Goal: Task Accomplishment & Management: Manage account settings

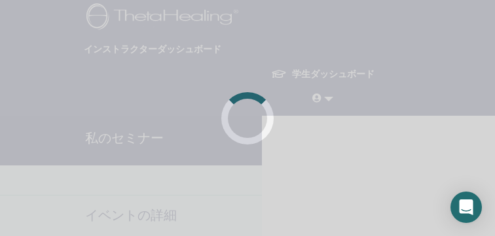
scroll to position [198, 258]
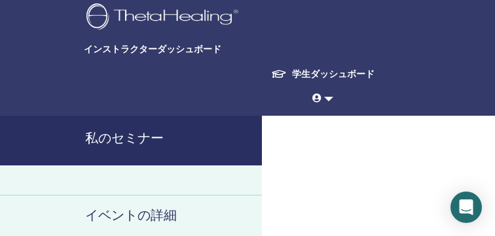
scroll to position [241, 146]
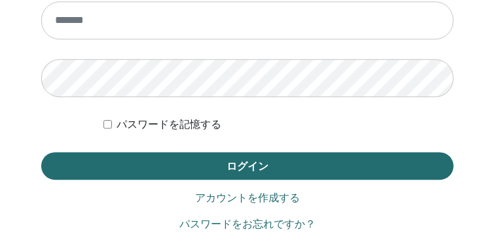
scroll to position [902, 0]
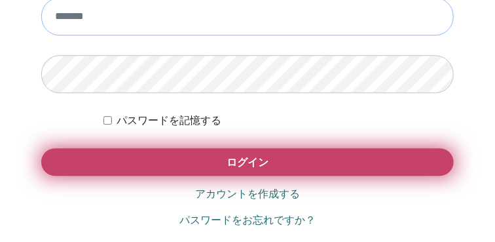
type input "**********"
click at [166, 153] on button "ログイン" at bounding box center [247, 161] width 412 height 27
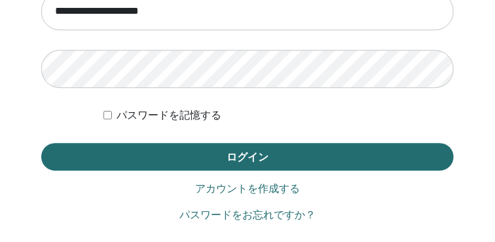
scroll to position [907, 0]
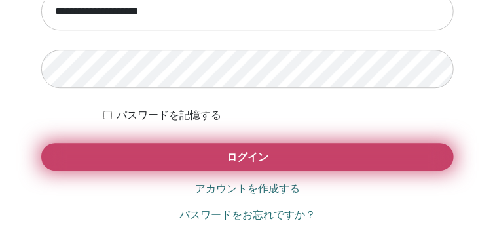
click at [190, 154] on button "ログイン" at bounding box center [247, 156] width 412 height 27
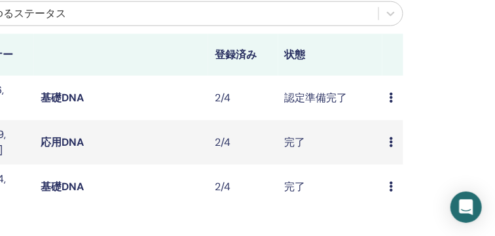
scroll to position [369, 278]
click at [392, 100] on icon at bounding box center [391, 97] width 4 height 10
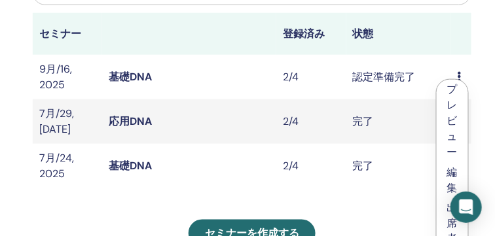
scroll to position [390, 210]
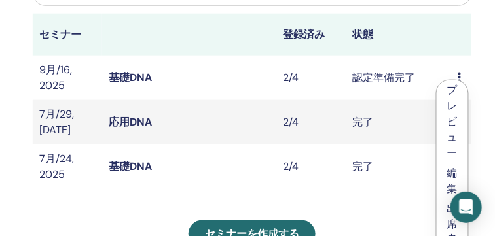
click at [377, 82] on td "認定準備完了" at bounding box center [398, 78] width 105 height 45
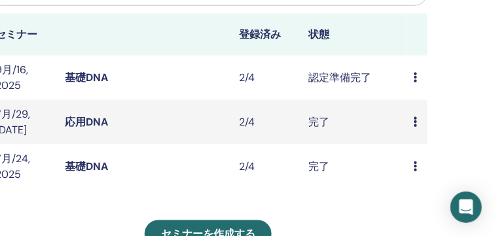
scroll to position [390, 253]
click at [416, 75] on icon at bounding box center [416, 77] width 4 height 10
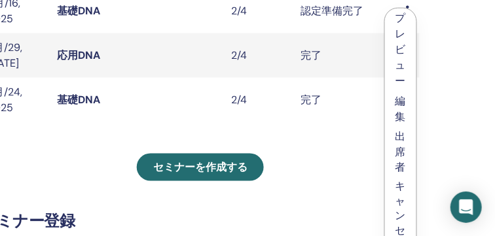
scroll to position [461, 261]
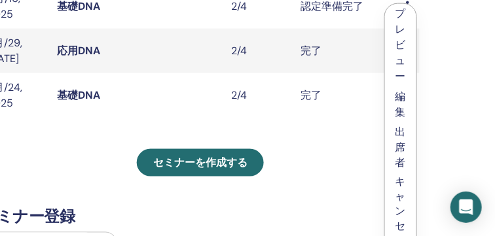
click at [403, 107] on link "編集" at bounding box center [400, 104] width 10 height 29
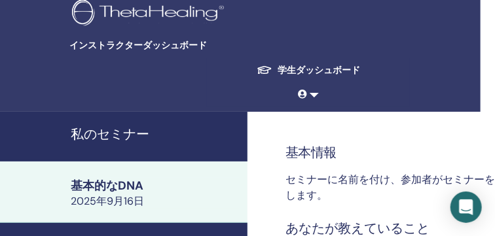
scroll to position [4, 12]
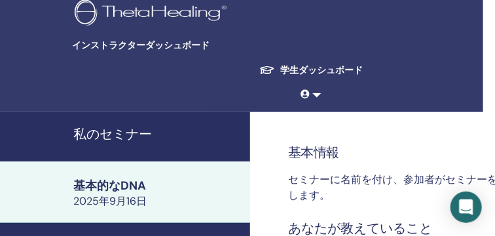
click at [155, 46] on span "インストラクターダッシュボード" at bounding box center [170, 46] width 196 height 14
click at [143, 135] on h4 "私のセミナー" at bounding box center [157, 135] width 169 height 20
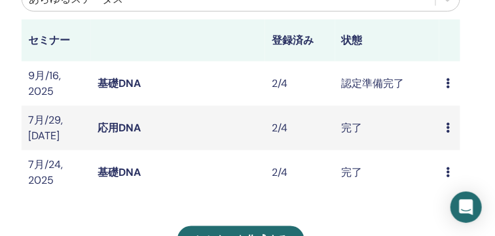
scroll to position [384, 223]
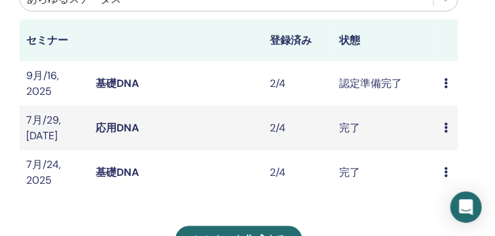
click at [359, 84] on td "認定準備完了" at bounding box center [385, 84] width 105 height 45
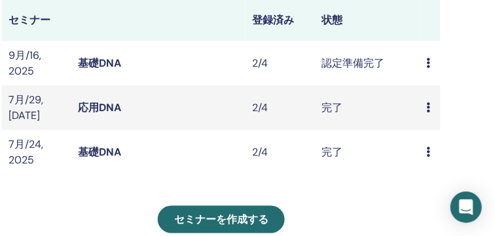
scroll to position [405, 238]
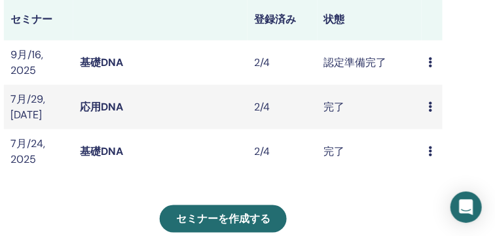
click at [429, 59] on icon at bounding box center [430, 62] width 4 height 10
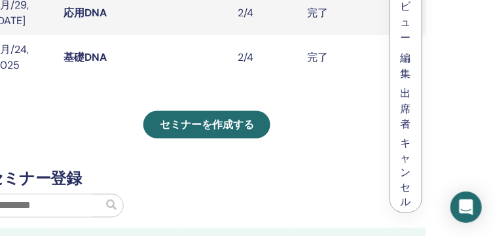
scroll to position [439, 255]
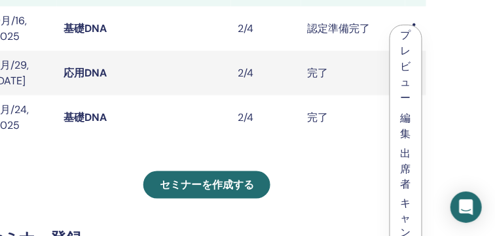
click at [405, 127] on link "編集" at bounding box center [406, 125] width 10 height 29
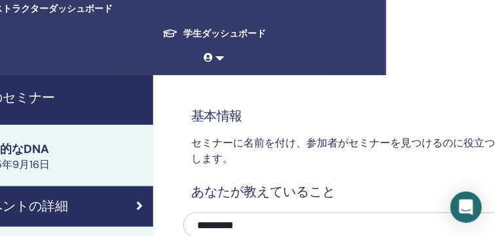
scroll to position [41, 107]
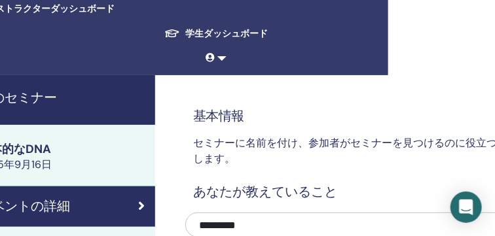
click at [223, 59] on link at bounding box center [216, 58] width 21 height 24
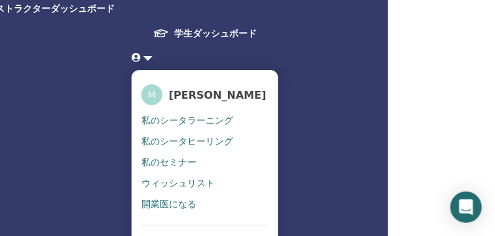
click at [193, 138] on span "私のシータヒーリング" at bounding box center [187, 142] width 92 height 12
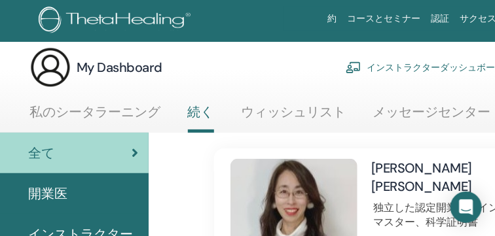
scroll to position [0, 48]
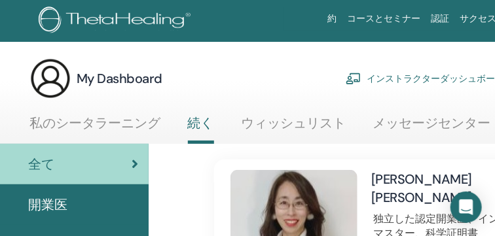
click at [386, 79] on link "インストラクターダッシュボード" at bounding box center [425, 78] width 158 height 29
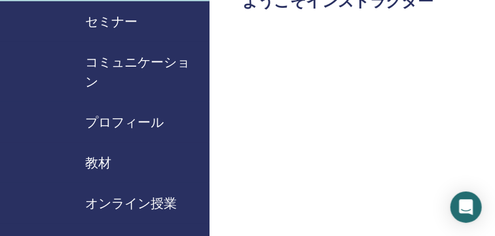
scroll to position [147, 0]
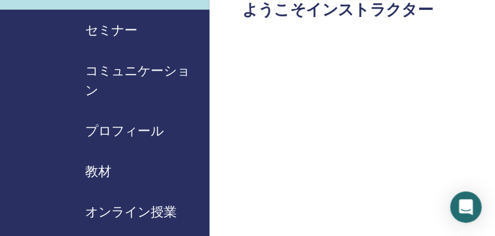
click at [106, 31] on span "セミナー" at bounding box center [111, 30] width 52 height 20
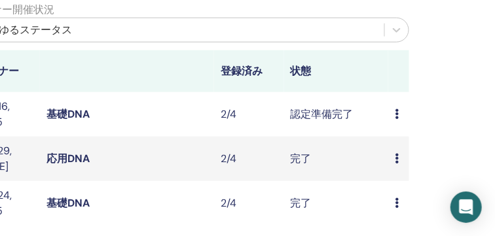
scroll to position [354, 272]
click at [393, 115] on td "プレビュー 編集 出席者 キャンセル" at bounding box center [398, 114] width 21 height 45
click at [398, 115] on icon at bounding box center [397, 113] width 4 height 10
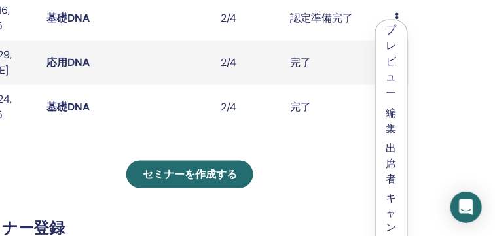
scroll to position [464, 272]
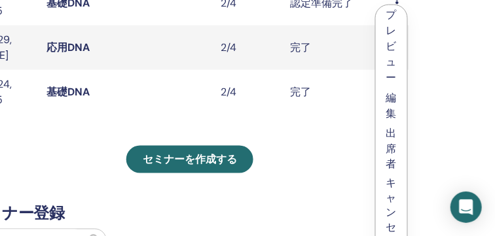
click at [391, 159] on link "出席者" at bounding box center [391, 148] width 10 height 45
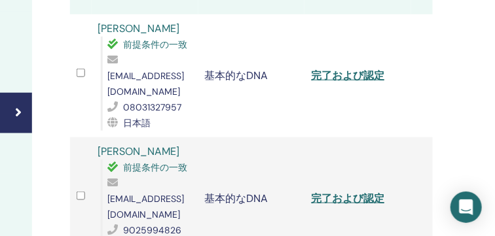
scroll to position [296, 230]
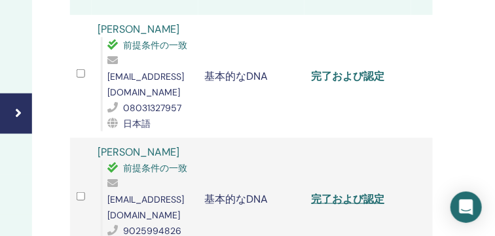
click at [356, 69] on link "完了および認定" at bounding box center [347, 76] width 73 height 14
click at [350, 192] on link "完了および認定" at bounding box center [347, 199] width 73 height 14
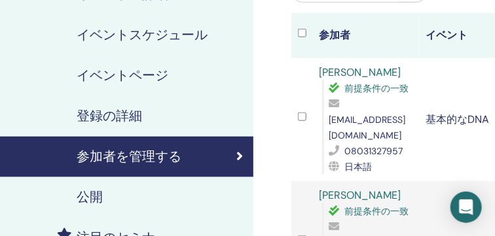
scroll to position [253, 9]
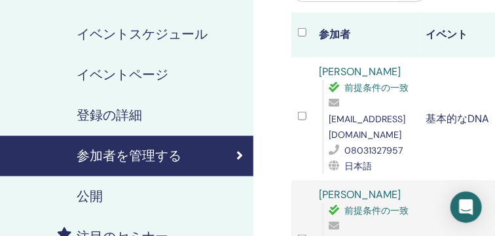
click at [153, 123] on div "登録の詳細" at bounding box center [122, 116] width 241 height 20
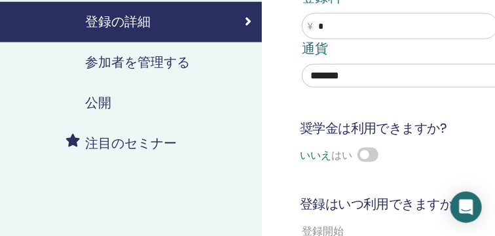
scroll to position [335, 11]
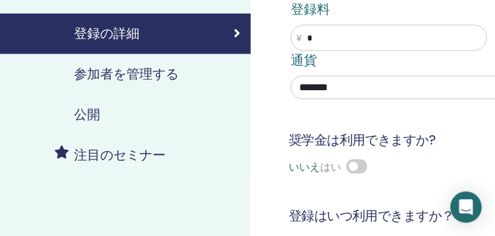
click at [166, 71] on h4 "参加者を管理する" at bounding box center [126, 75] width 105 height 20
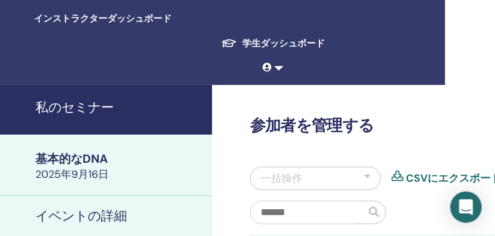
scroll to position [31, 19]
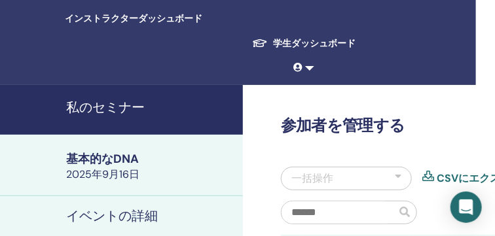
click at [111, 103] on h4 "私のセミナー" at bounding box center [150, 108] width 169 height 20
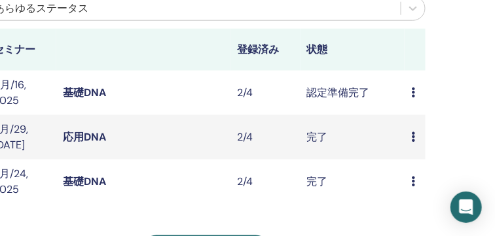
scroll to position [375, 255]
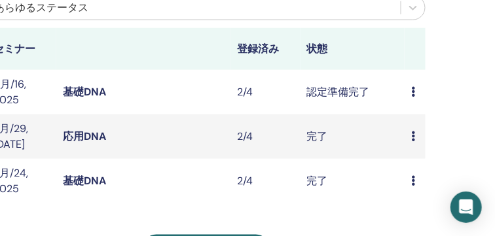
click at [330, 94] on td "認定準備完了" at bounding box center [353, 92] width 105 height 45
click at [315, 134] on td "完了" at bounding box center [353, 137] width 105 height 45
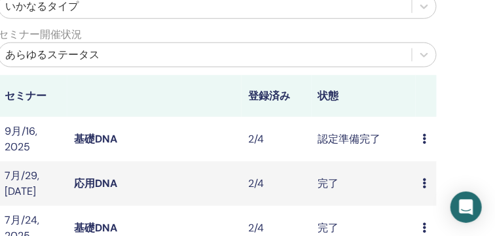
scroll to position [328, 244]
click at [424, 139] on icon at bounding box center [424, 139] width 4 height 10
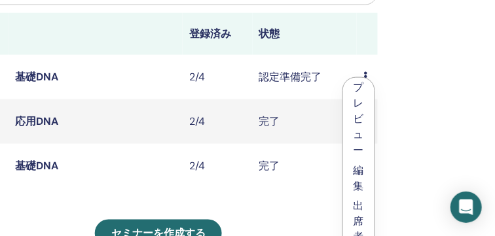
scroll to position [390, 303]
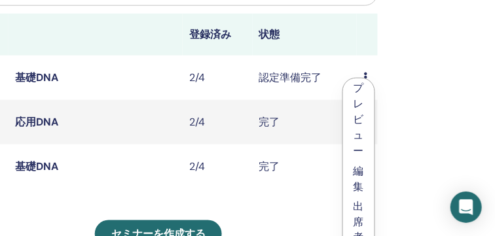
click at [352, 111] on li "プレビュー" at bounding box center [358, 120] width 31 height 82
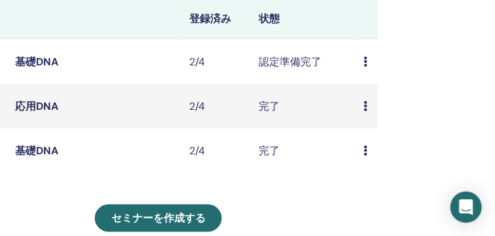
scroll to position [405, 303]
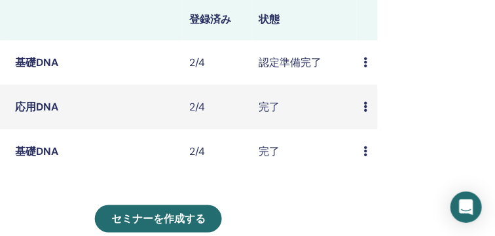
click at [297, 60] on td "認定準備完了" at bounding box center [305, 63] width 105 height 45
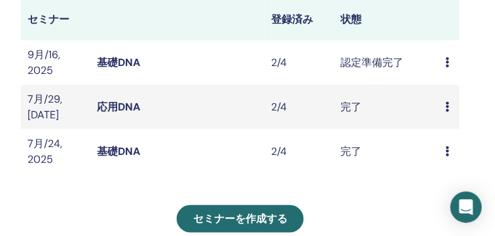
scroll to position [405, 221]
click at [119, 61] on link "基礎DNA" at bounding box center [119, 63] width 43 height 14
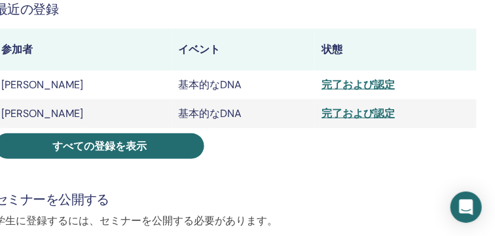
scroll to position [283, 288]
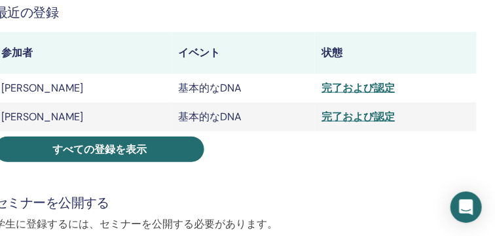
click at [331, 85] on div "完了および認定" at bounding box center [395, 89] width 149 height 16
click at [321, 88] on div "完了および認定" at bounding box center [395, 89] width 149 height 16
drag, startPoint x: 321, startPoint y: 88, endPoint x: 304, endPoint y: 91, distance: 17.3
click at [321, 91] on div "完了および認定" at bounding box center [395, 89] width 149 height 16
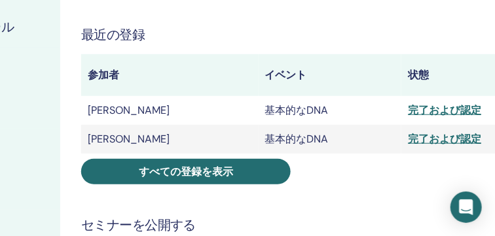
scroll to position [261, 202]
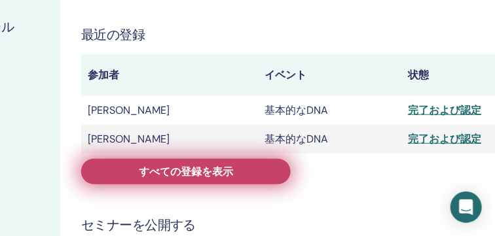
click at [242, 178] on link "すべての登録を表示" at bounding box center [186, 172] width 210 height 26
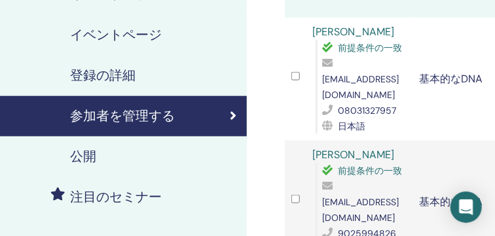
scroll to position [293, 16]
click at [170, 74] on div "登録の詳細" at bounding box center [115, 76] width 241 height 20
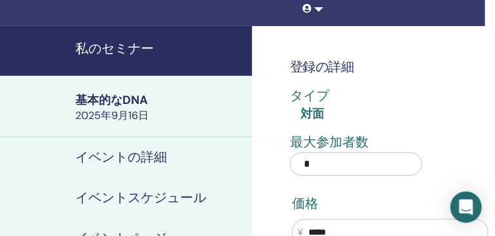
scroll to position [82, 10]
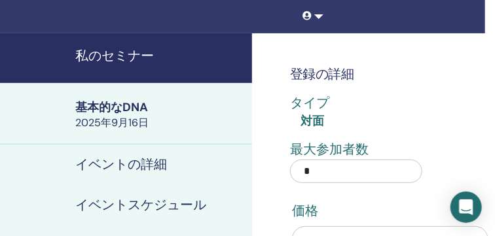
click at [124, 107] on div "基本的なDNA" at bounding box center [159, 108] width 169 height 16
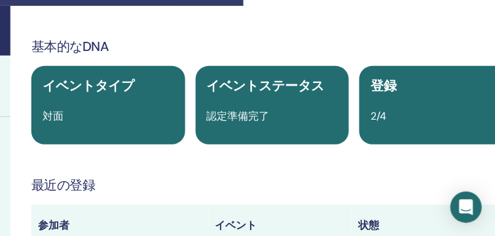
scroll to position [110, 253]
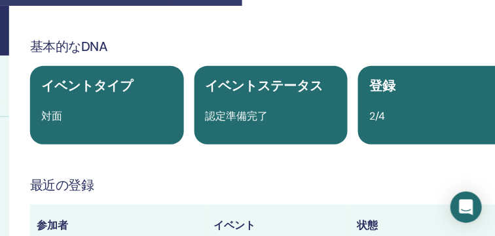
click at [217, 93] on span "イベントステータス" at bounding box center [265, 85] width 118 height 17
click at [259, 104] on div "イベントステータス 認定準備完了" at bounding box center [271, 105] width 154 height 79
click at [149, 111] on div "対面" at bounding box center [106, 117] width 147 height 16
click at [151, 111] on div "対面" at bounding box center [106, 117] width 147 height 16
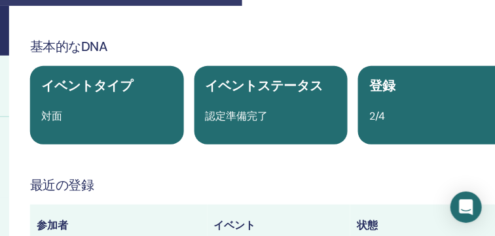
click at [263, 109] on span "認定準備完了" at bounding box center [237, 116] width 63 height 14
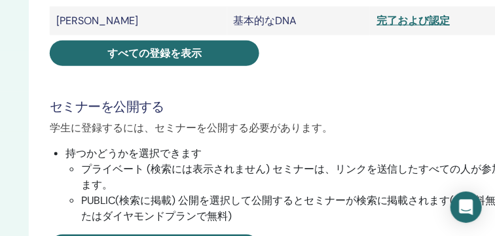
scroll to position [379, 232]
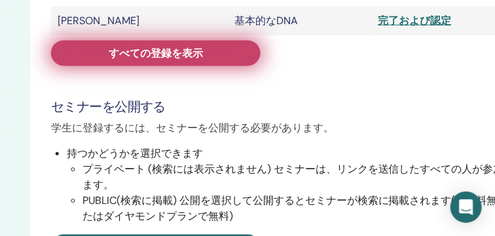
click at [229, 61] on link "すべての登録を表示" at bounding box center [156, 54] width 210 height 26
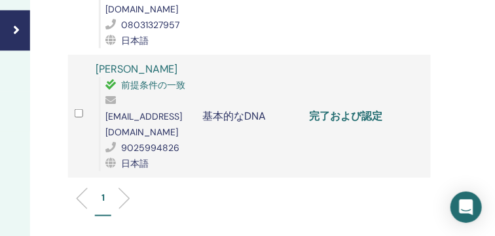
click at [342, 109] on link "完了および認定" at bounding box center [345, 116] width 73 height 14
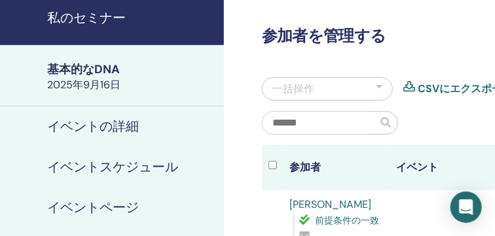
scroll to position [121, 38]
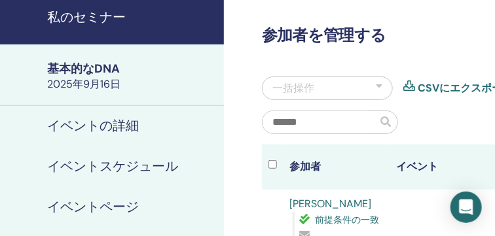
click at [119, 129] on h4 "イベントの詳細" at bounding box center [93, 127] width 92 height 20
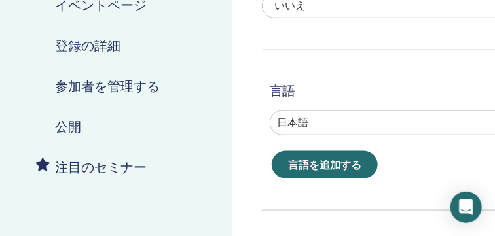
scroll to position [323, 30]
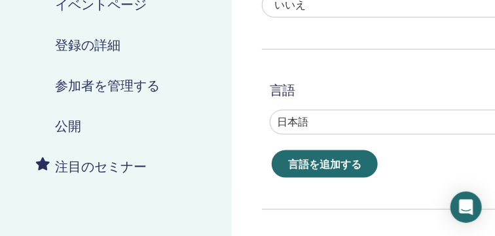
click at [102, 46] on h4 "登録の詳細" at bounding box center [87, 46] width 65 height 20
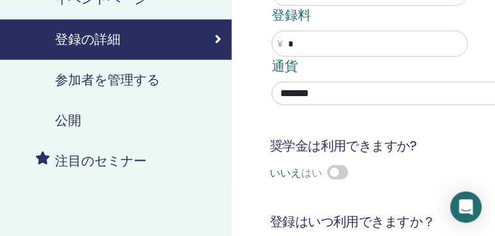
scroll to position [326, 30]
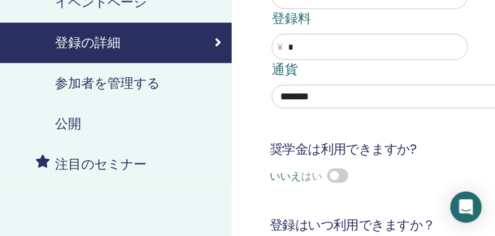
click at [110, 82] on h4 "参加者を管理する" at bounding box center [107, 84] width 105 height 20
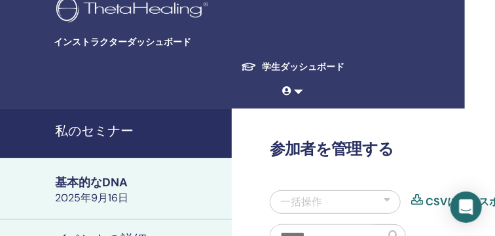
scroll to position [7, 30]
click at [106, 130] on h4 "私のセミナー" at bounding box center [139, 132] width 169 height 20
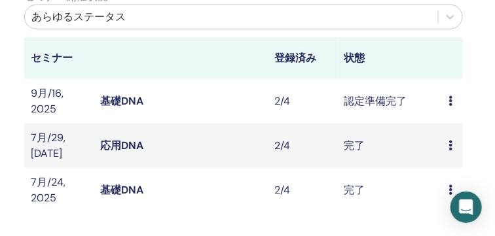
scroll to position [360, 218]
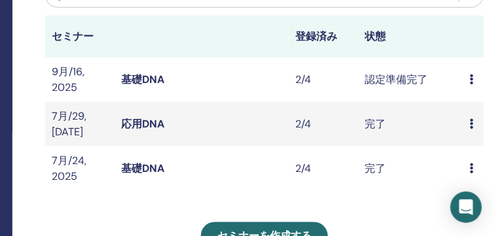
click at [213, 143] on td "応用DNA" at bounding box center [202, 124] width 174 height 45
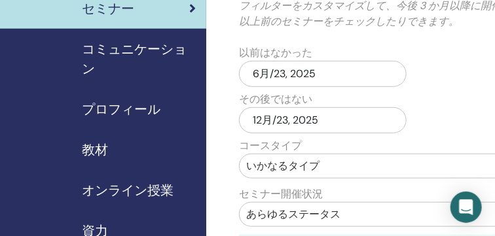
scroll to position [168, 0]
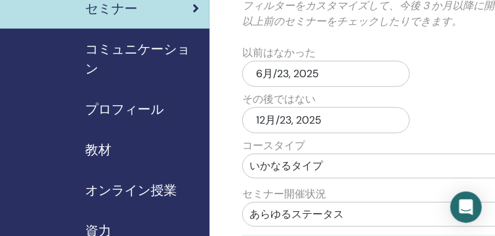
click at [129, 54] on span "コミュニケーション" at bounding box center [142, 58] width 114 height 39
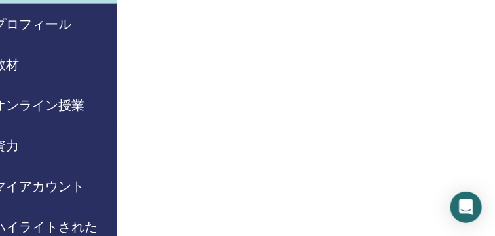
scroll to position [253, 0]
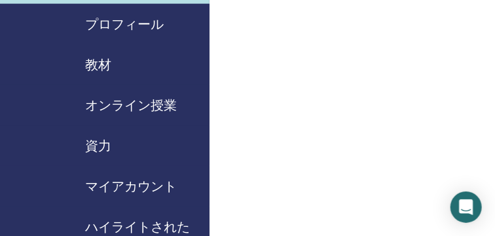
click at [129, 22] on span "プロフィール" at bounding box center [124, 24] width 79 height 20
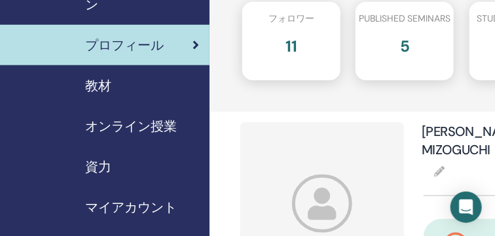
scroll to position [235, 0]
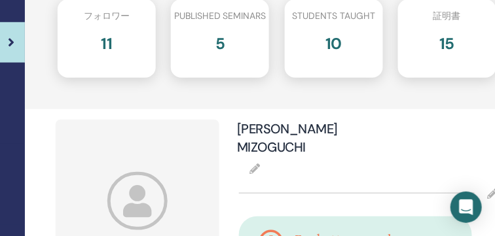
click at [299, 105] on div "ページインサイト : フォロワー 11 Published seminars 5 Students taught 10 証明書 15" at bounding box center [319, 21] width 589 height 176
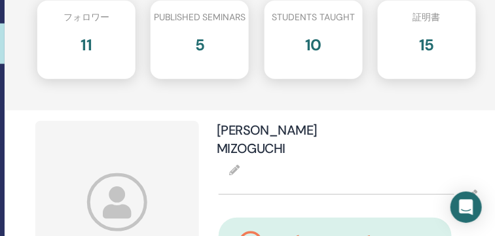
click at [319, 48] on h2 "10" at bounding box center [313, 42] width 16 height 26
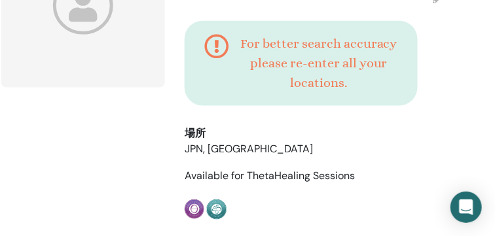
scroll to position [431, 239]
click at [314, 67] on h4 "For better search accuracy please re-enter all your locations." at bounding box center [319, 62] width 158 height 59
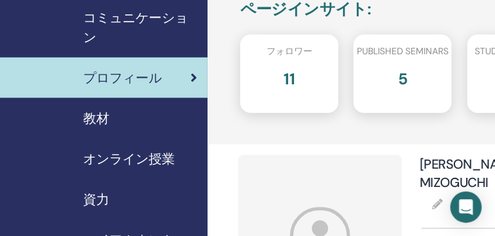
scroll to position [200, 0]
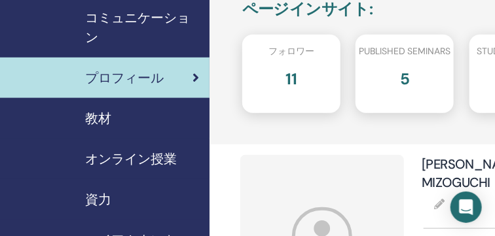
click at [136, 120] on div "教材" at bounding box center [104, 119] width 189 height 20
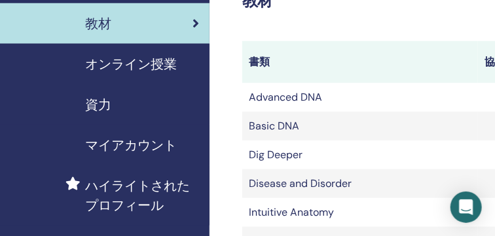
scroll to position [299, 0]
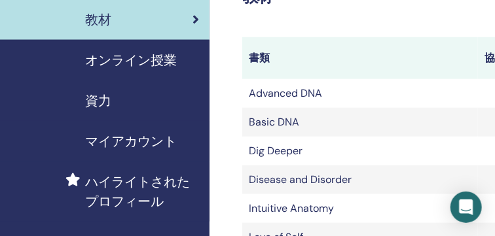
click at [146, 140] on span "マイアカウント" at bounding box center [131, 142] width 92 height 20
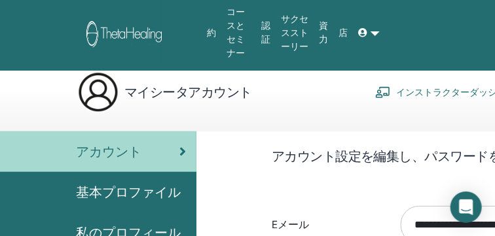
scroll to position [9, 0]
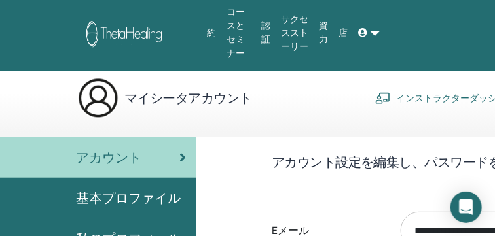
click at [439, 88] on link "インストラクターダッシュボード" at bounding box center [454, 98] width 158 height 21
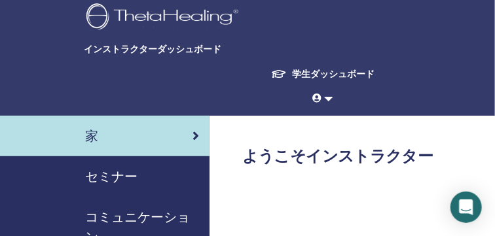
drag, startPoint x: 0, startPoint y: 0, endPoint x: 421, endPoint y: -24, distance: 421.7
click at [421, 0] on html "インストラクターダッシュボード 学生ダッシュボード M [PERSON_NAME] 私のシータラーニング 私のシータヒーリング 私のセミナー ウィッシュリスト…" at bounding box center [247, 118] width 495 height 236
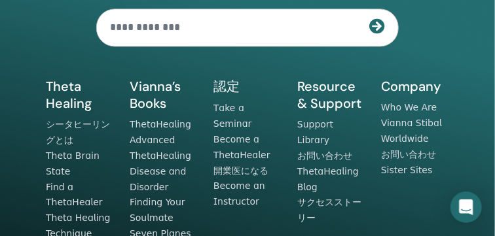
scroll to position [1953, 0]
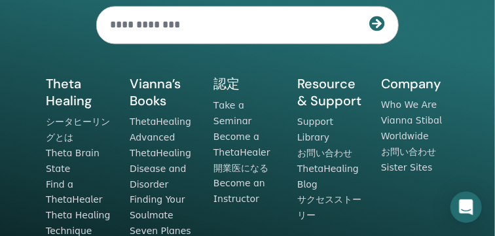
click at [219, 176] on li "Become an Instructor" at bounding box center [247, 191] width 68 height 31
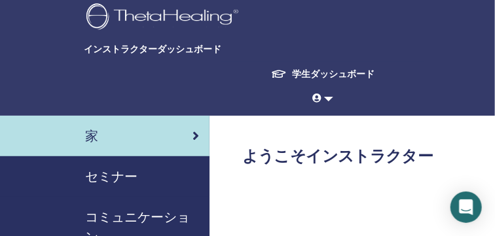
scroll to position [4, 0]
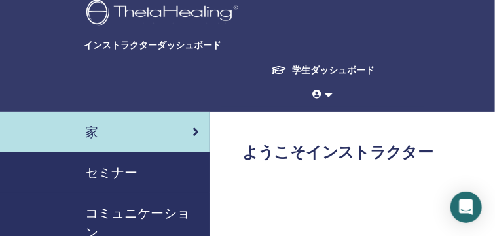
click at [138, 37] on div "インストラクターダッシュボード 学生ダッシュボード M MASAKO MIZOGUCHI 私のシータラーニング 私のシータヒーリング 私のセミナー ウィッシュ…" at bounding box center [247, 54] width 416 height 116
click at [139, 39] on span "インストラクターダッシュボード" at bounding box center [182, 46] width 196 height 14
click at [113, 172] on span "セミナー" at bounding box center [111, 173] width 52 height 20
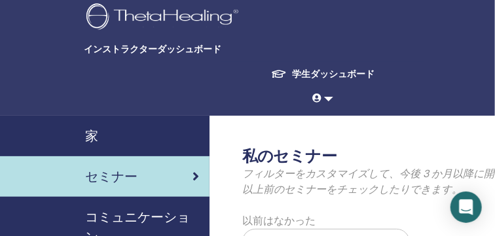
click at [113, 172] on span "セミナー" at bounding box center [111, 177] width 52 height 20
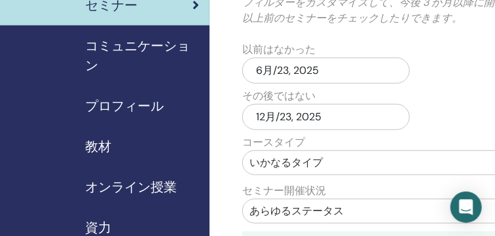
scroll to position [170, 0]
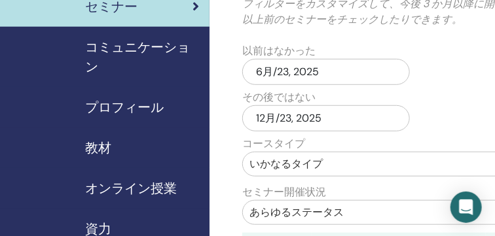
click at [173, 44] on span "コミュニケーション" at bounding box center [142, 56] width 114 height 39
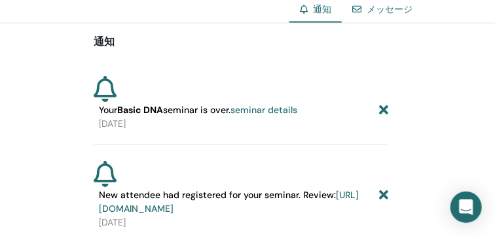
scroll to position [522, 54]
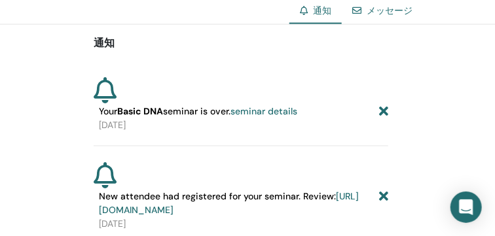
click at [259, 110] on link "seminar details" at bounding box center [263, 112] width 67 height 12
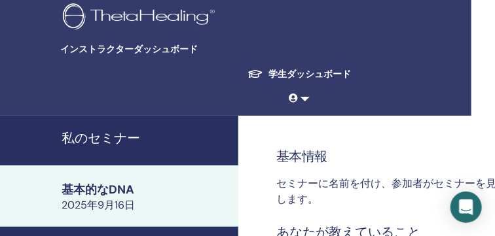
scroll to position [0, 22]
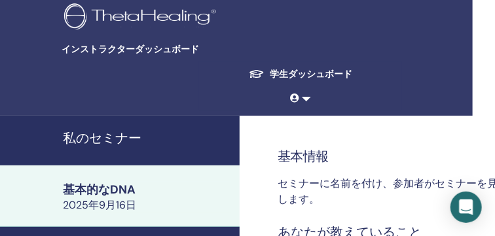
click at [122, 48] on span "インストラクターダッシュボード" at bounding box center [160, 50] width 196 height 14
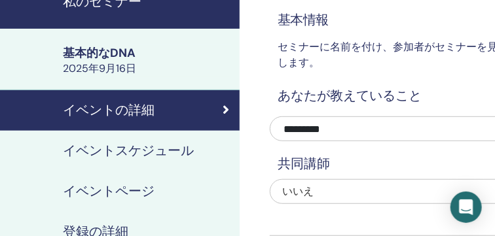
scroll to position [144, 22]
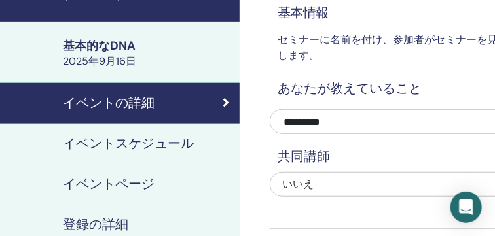
click at [161, 143] on h4 "イベントスケジュール" at bounding box center [128, 144] width 131 height 20
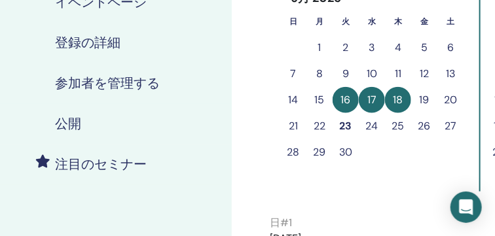
scroll to position [278, 30]
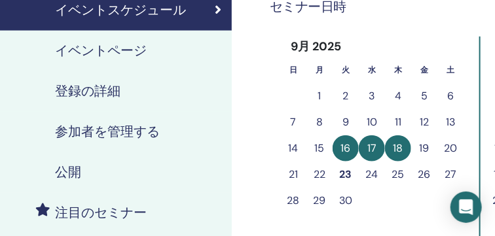
click at [93, 87] on h4 "登録の詳細" at bounding box center [87, 92] width 65 height 20
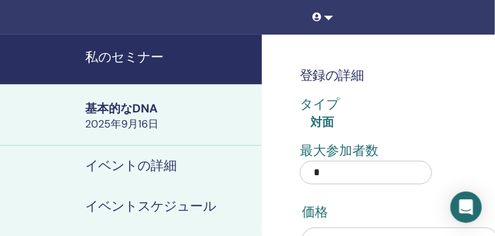
scroll to position [82, 0]
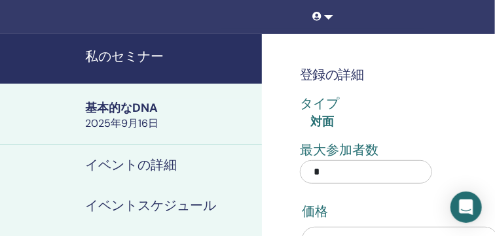
click at [166, 205] on h4 "イベントスケジュール" at bounding box center [150, 206] width 131 height 20
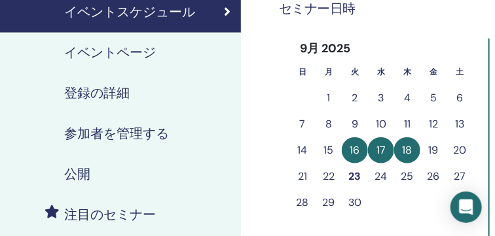
scroll to position [276, 21]
click at [109, 125] on h4 "参加者を管理する" at bounding box center [116, 134] width 105 height 20
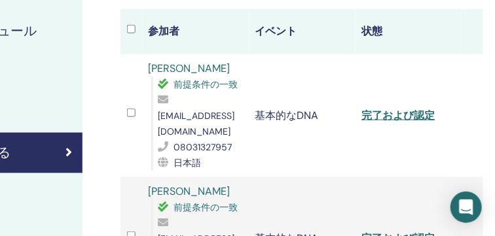
scroll to position [237, 179]
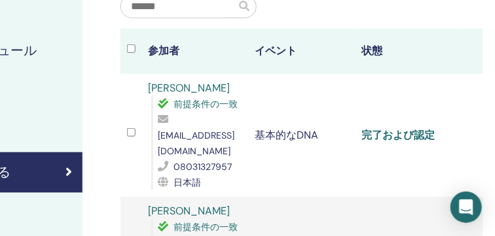
click at [385, 128] on link "完了および認定" at bounding box center [397, 135] width 73 height 14
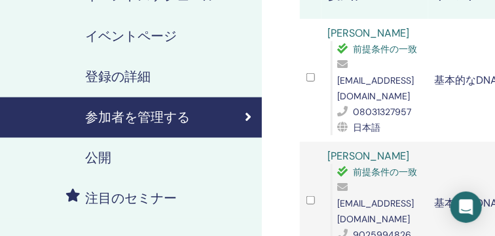
scroll to position [291, 0]
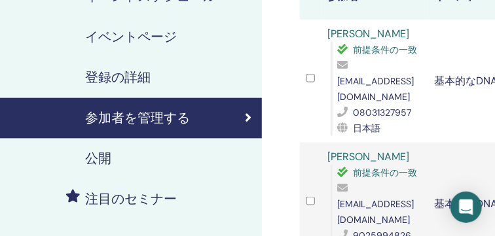
click at [114, 82] on h4 "登録の詳細" at bounding box center [117, 78] width 65 height 20
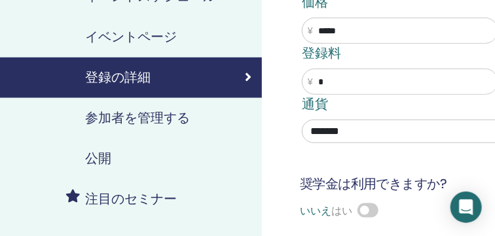
click at [158, 117] on h4 "参加者を管理する" at bounding box center [137, 119] width 105 height 20
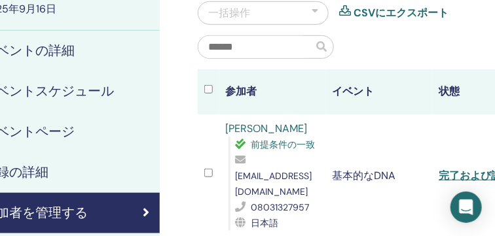
scroll to position [196, 103]
click at [315, 10] on div at bounding box center [314, 13] width 7 height 16
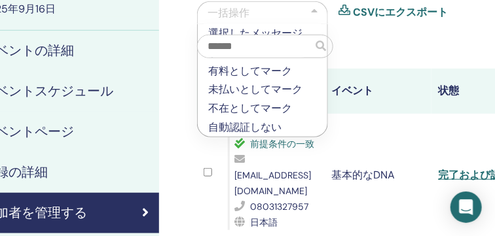
click at [367, 47] on div at bounding box center [378, 52] width 382 height 34
click at [309, 0] on div "参加者を管理する 一括操作 選択したメッセージ すべてのメッセージ 有料としてマーク 未払いとしてマーク 不在としてマーク 自動認証しない CSVにエクスポー…" at bounding box center [378, 181] width 378 height 461
click at [347, 36] on div at bounding box center [378, 52] width 382 height 34
click at [387, 47] on div at bounding box center [378, 52] width 382 height 34
click at [310, 45] on input "text" at bounding box center [255, 46] width 115 height 22
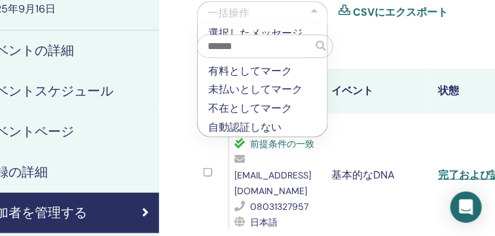
click at [374, 43] on div at bounding box center [378, 52] width 382 height 34
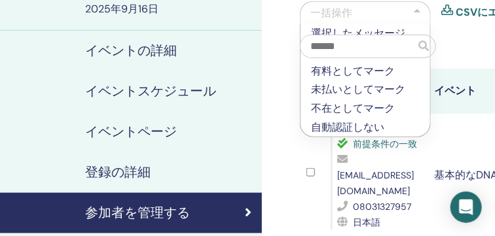
scroll to position [98, 0]
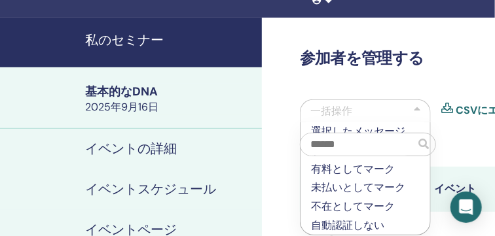
click at [122, 91] on div "基本的なDNA" at bounding box center [169, 92] width 169 height 16
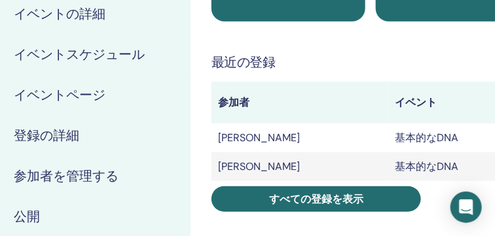
scroll to position [232, 71]
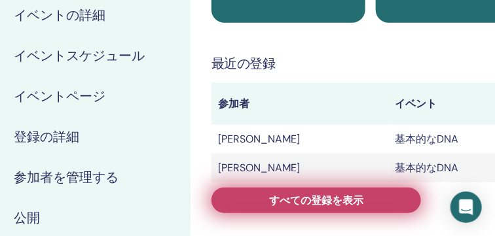
click at [266, 200] on link "すべての登録を表示" at bounding box center [316, 201] width 210 height 26
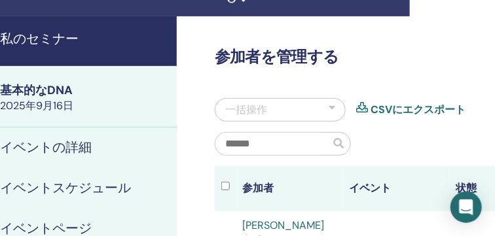
scroll to position [103, 85]
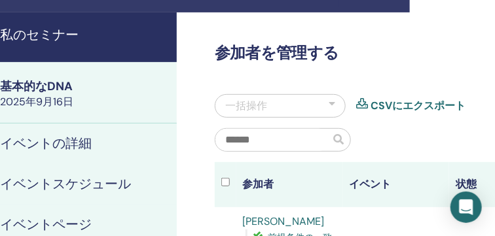
click at [331, 103] on div at bounding box center [332, 106] width 7 height 16
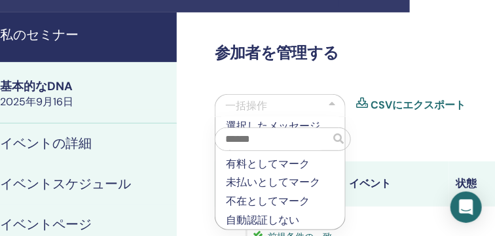
click at [331, 103] on div at bounding box center [332, 106] width 7 height 16
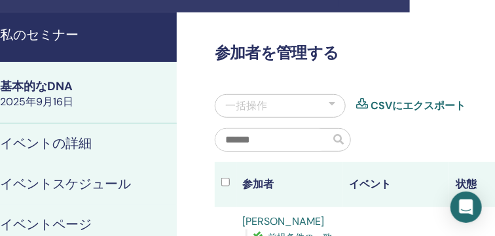
click at [342, 136] on span at bounding box center [338, 139] width 10 height 10
click at [296, 143] on input "text" at bounding box center [272, 140] width 115 height 22
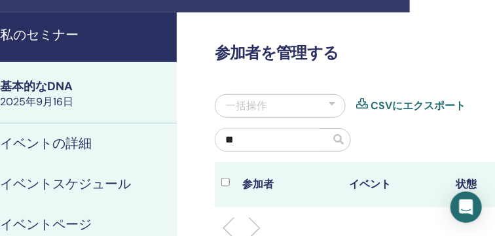
type input "*"
type input "**"
click at [344, 134] on span at bounding box center [338, 139] width 10 height 10
click at [344, 137] on span at bounding box center [338, 139] width 10 height 10
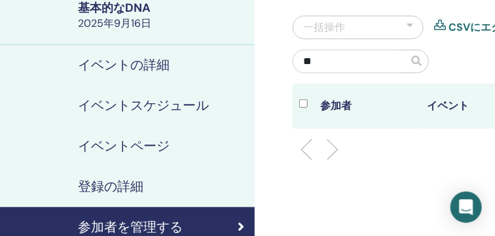
scroll to position [182, 0]
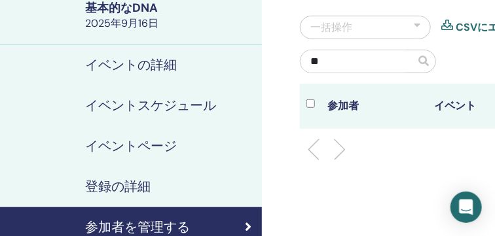
click at [188, 183] on div "登録の詳細" at bounding box center [130, 187] width 241 height 20
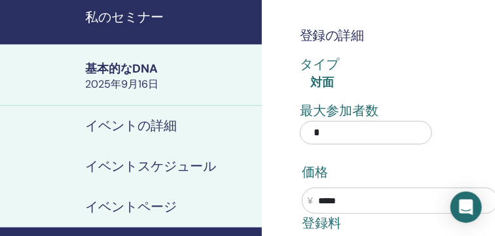
scroll to position [121, 0]
click at [147, 83] on div "2025年9月16日" at bounding box center [169, 84] width 169 height 14
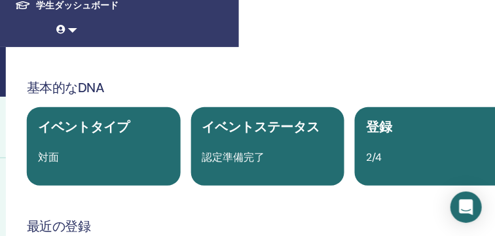
scroll to position [69, 257]
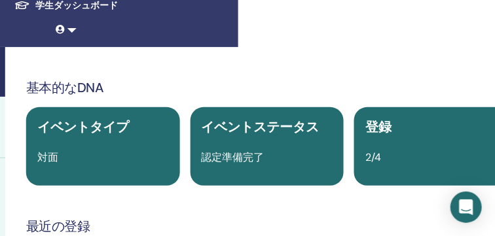
click at [255, 150] on div "認定準備完了" at bounding box center [267, 158] width 147 height 16
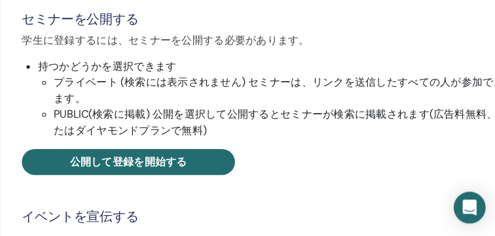
scroll to position [465, 257]
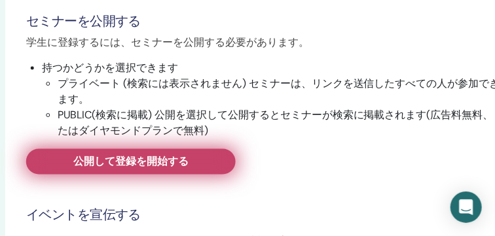
click at [158, 164] on span "公開して登録を開始する" at bounding box center [130, 162] width 115 height 14
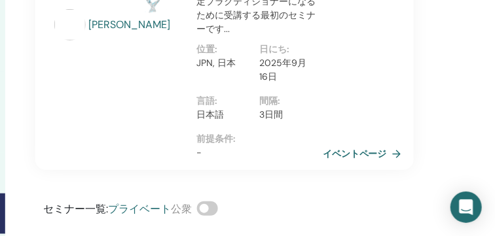
scroll to position [236, 257]
click at [359, 151] on link "イベントページ" at bounding box center [367, 155] width 84 height 20
